Goal: Task Accomplishment & Management: Complete application form

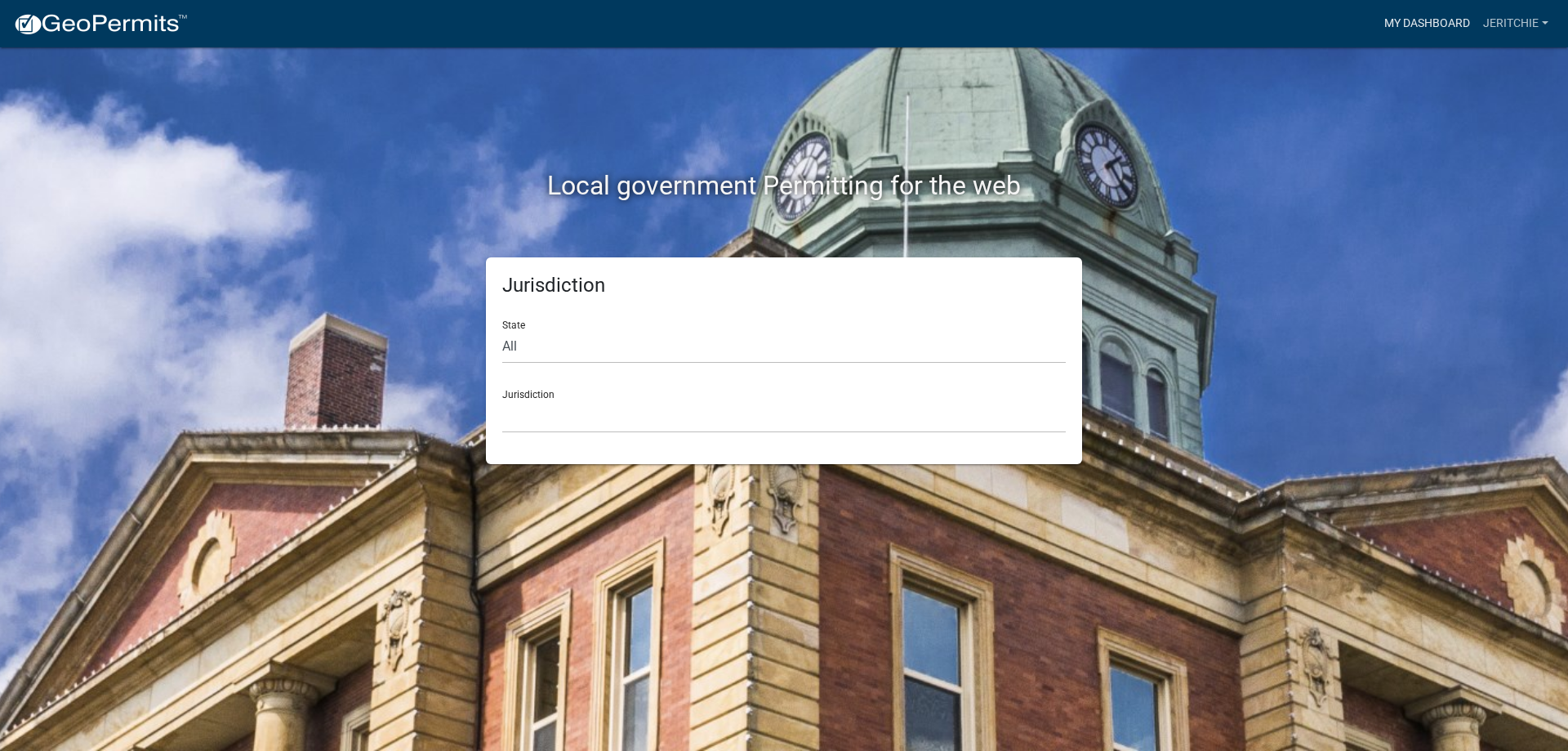
click at [1387, 20] on link "My Dashboard" at bounding box center [1427, 23] width 99 height 31
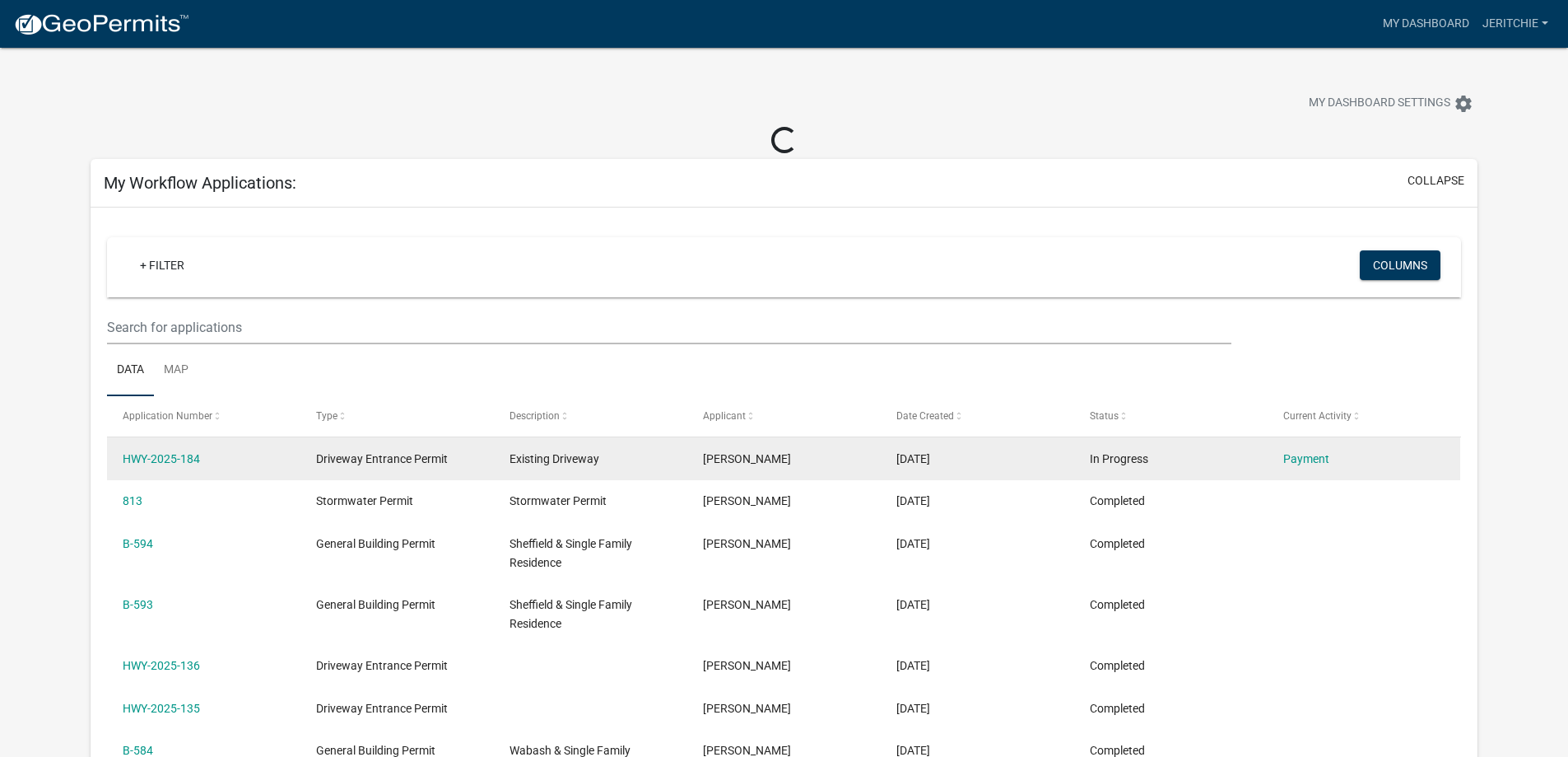
click at [1117, 462] on span "In Progress" at bounding box center [1119, 459] width 59 height 14
click at [177, 453] on link "HWY-2025-184" at bounding box center [161, 459] width 77 height 14
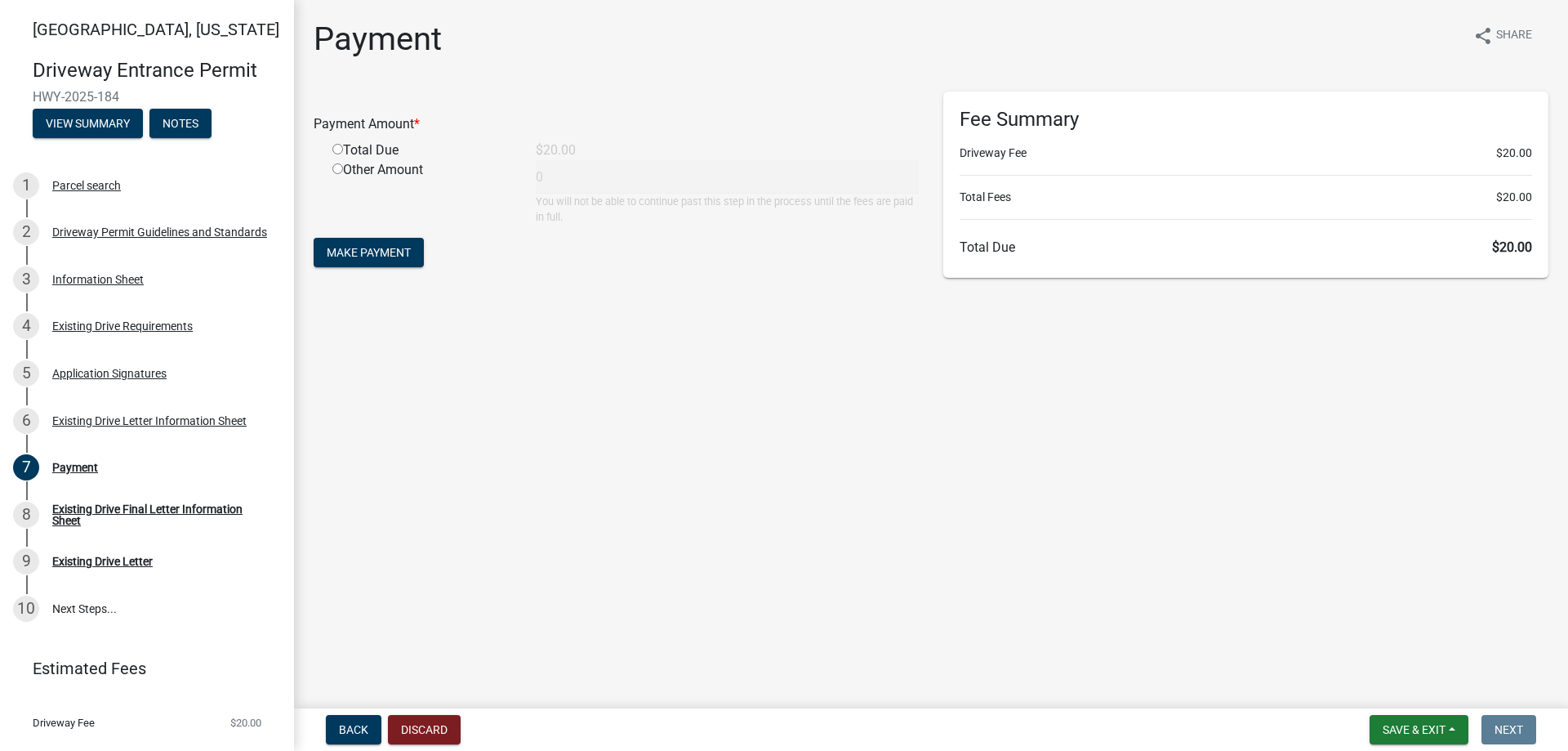
click at [340, 151] on input "radio" at bounding box center [338, 149] width 11 height 11
radio input "true"
type input "20"
click at [359, 268] on form "Payment Amount * Total Due $20.00 Other Amount 20 You will not be able to conti…" at bounding box center [616, 181] width 605 height 180
click at [361, 252] on span "Make Payment" at bounding box center [368, 252] width 84 height 13
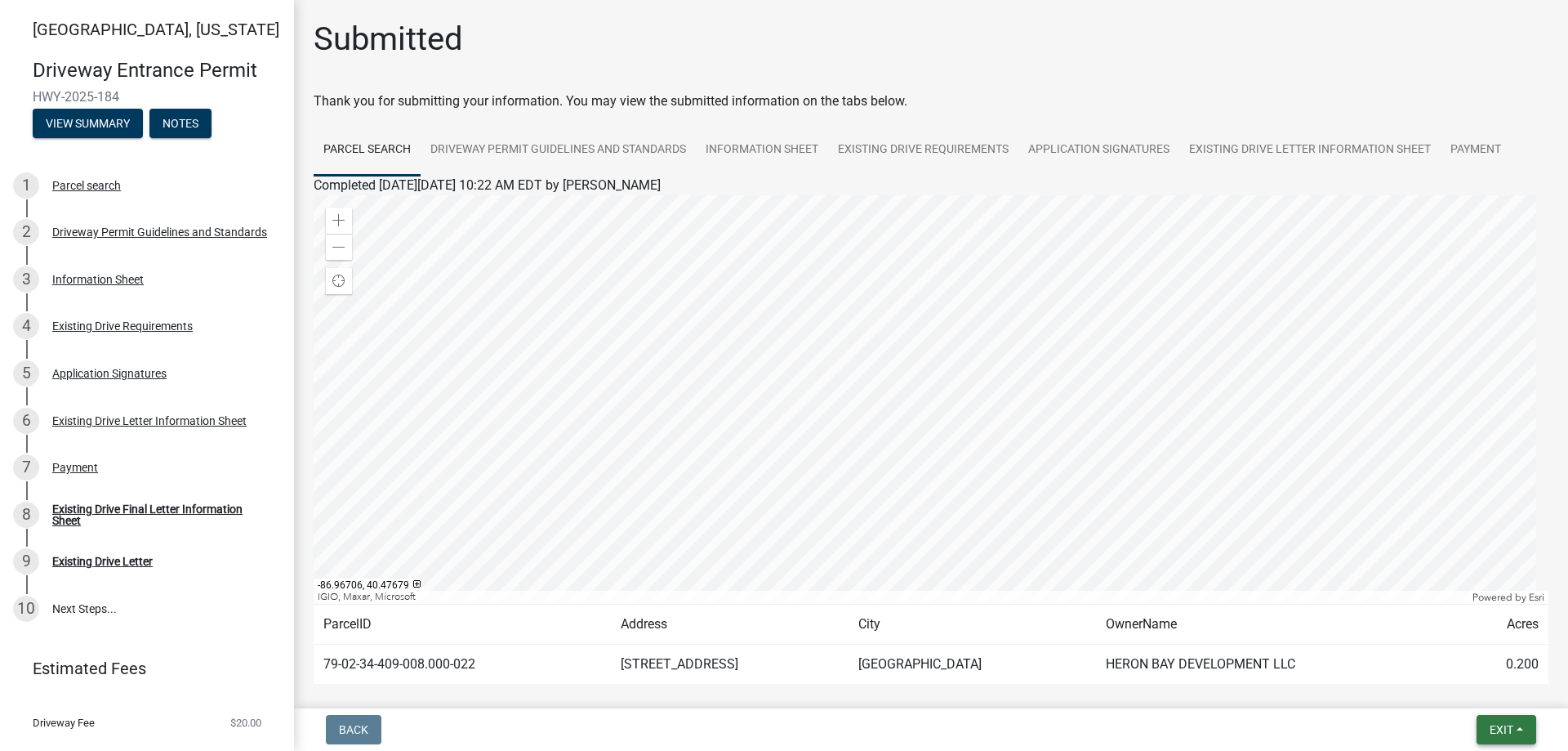
click at [1499, 725] on span "Exit" at bounding box center [1501, 730] width 23 height 13
click at [1441, 683] on button "Save & Exit" at bounding box center [1471, 687] width 131 height 39
